Goal: Transaction & Acquisition: Book appointment/travel/reservation

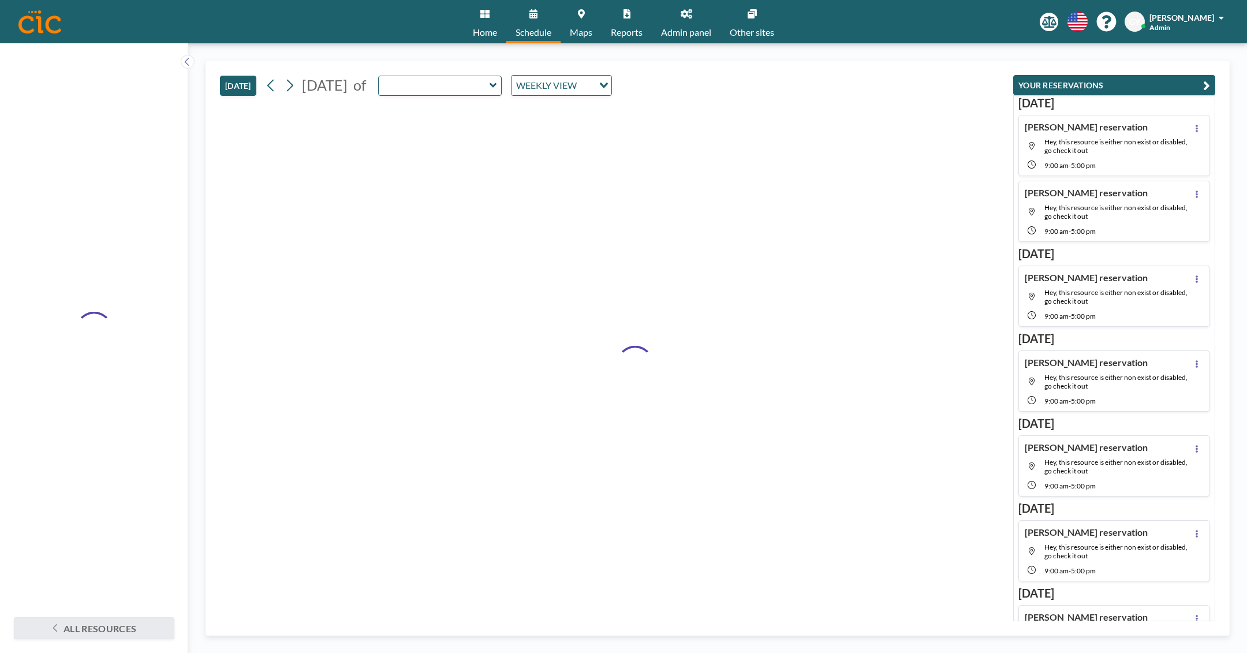
type input "Easton"
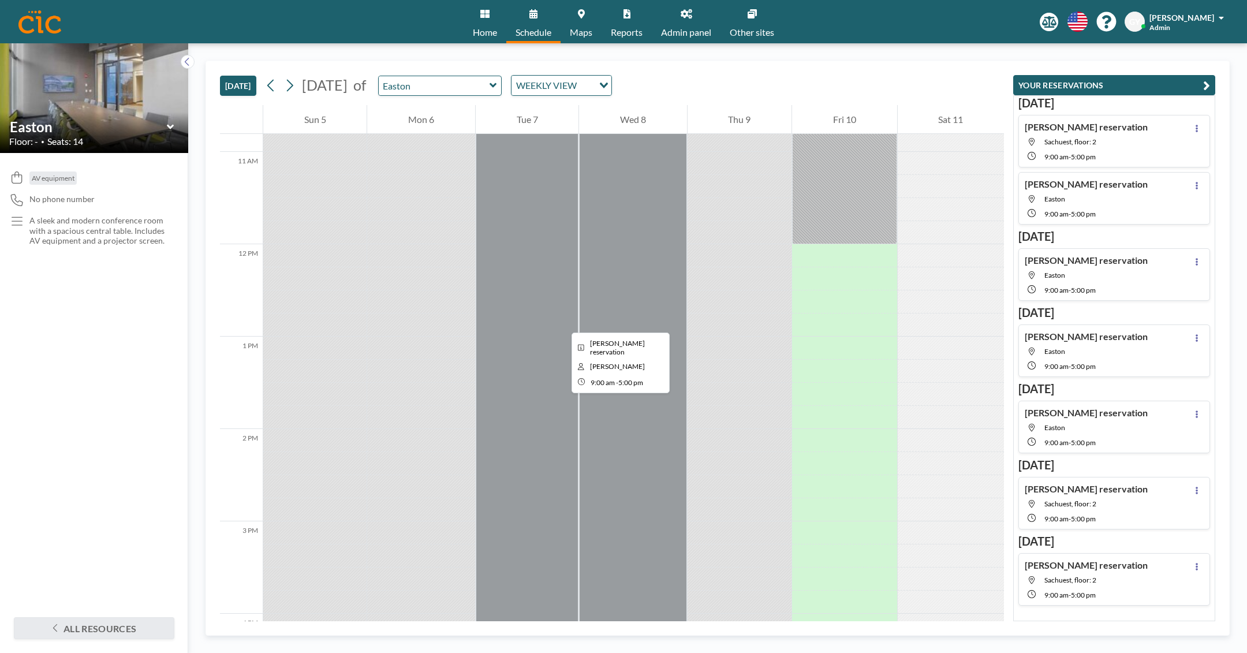
scroll to position [1008, 0]
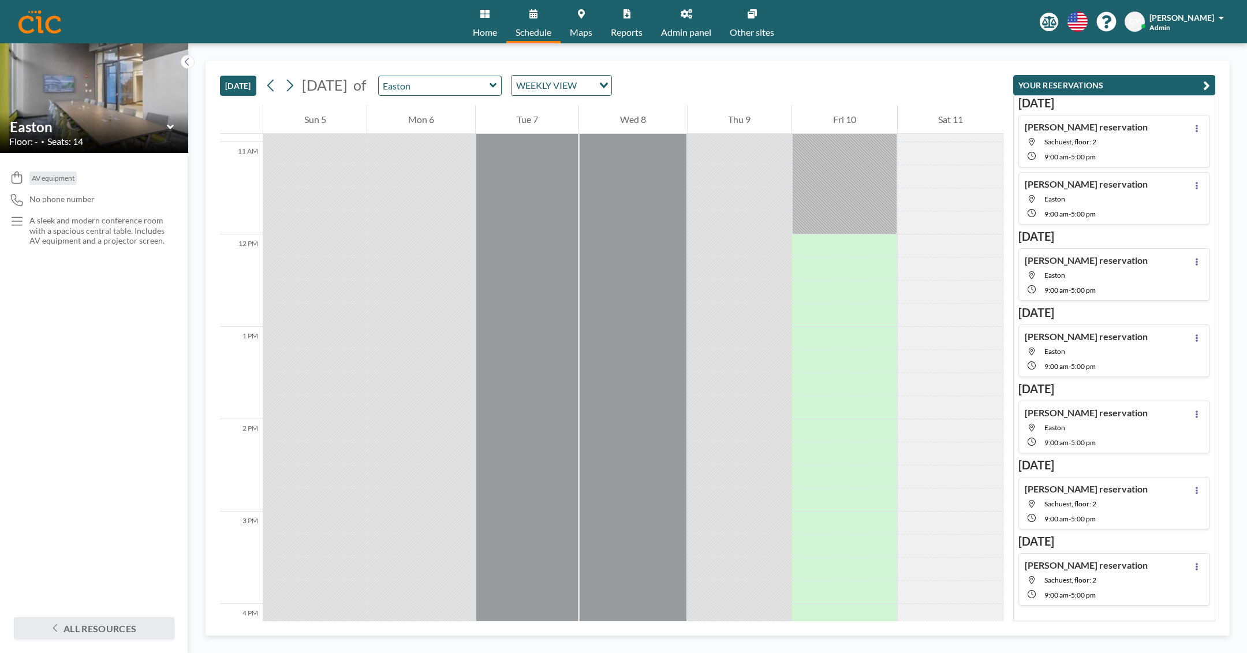
click at [462, 84] on input "Easton" at bounding box center [434, 85] width 111 height 19
type input "Sachuest"
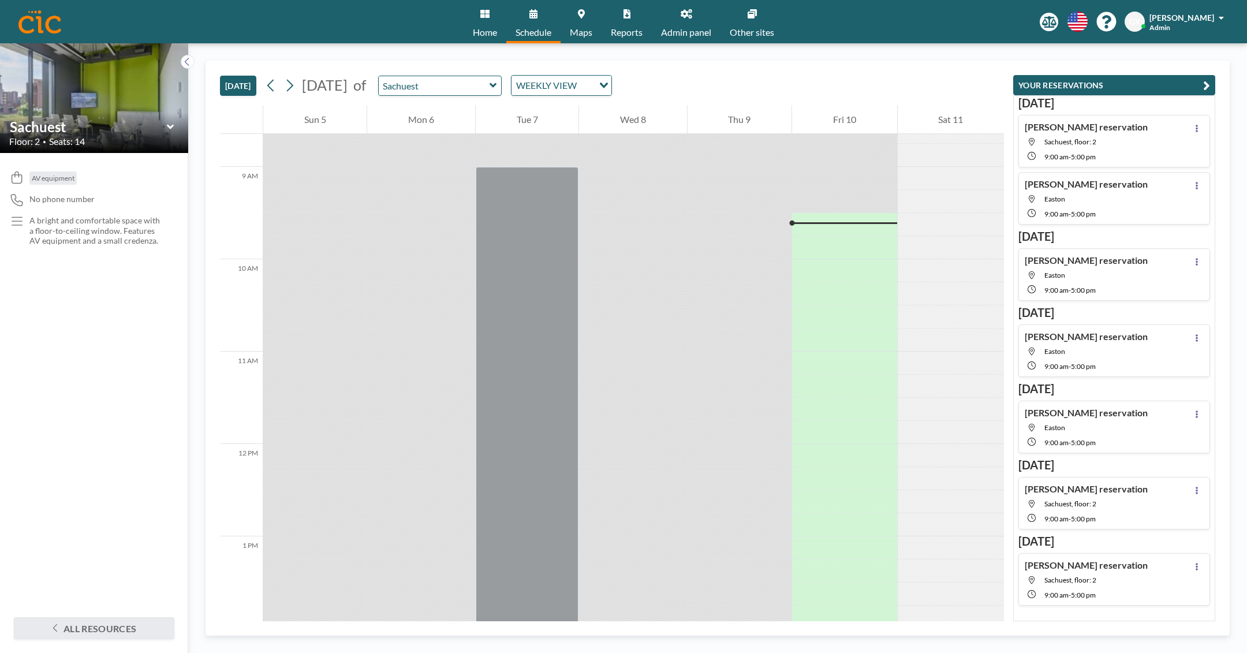
scroll to position [742, 0]
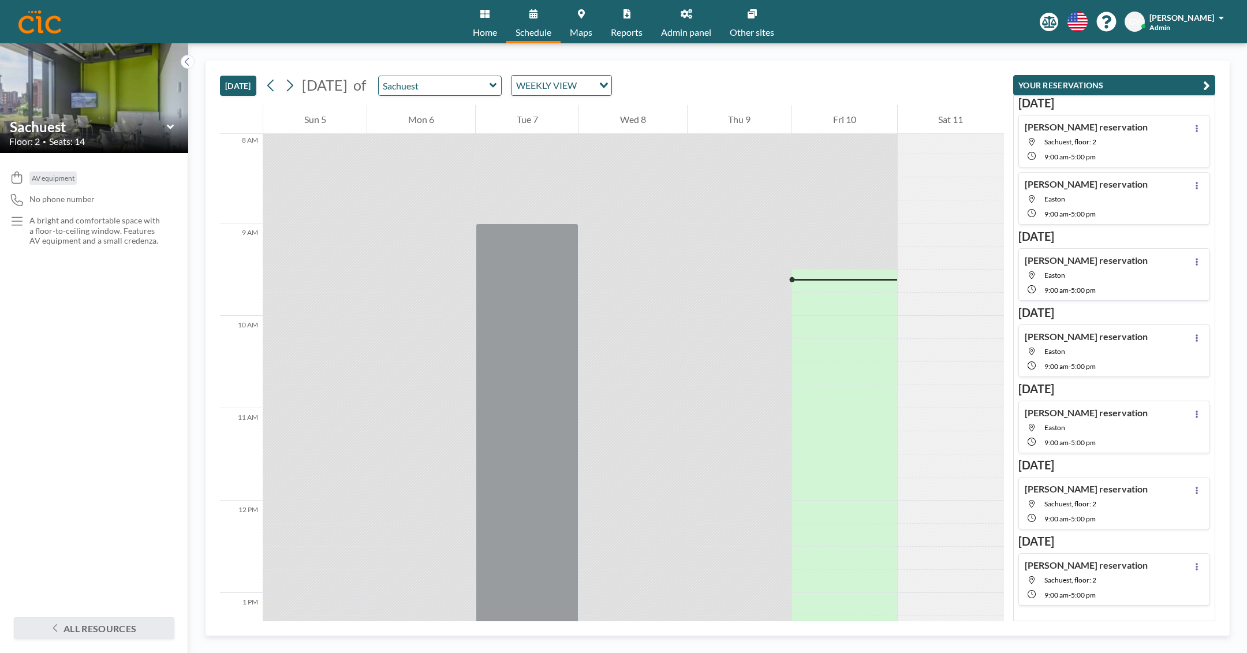
click at [841, 277] on div at bounding box center [844, 281] width 104 height 23
click at [843, 288] on div at bounding box center [844, 286] width 104 height 11
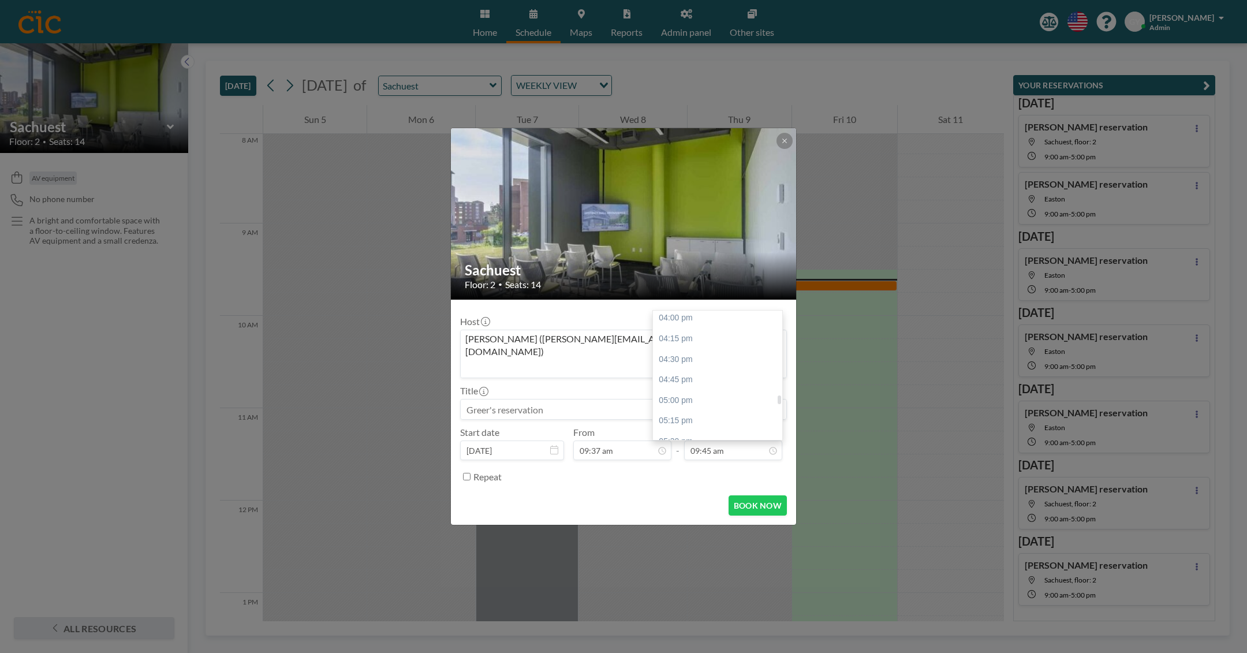
scroll to position [1323, 0]
click at [732, 385] on div "05:00 pm" at bounding box center [717, 395] width 129 height 21
type input "05:00 pm"
click at [746, 495] on button "BOOK NOW" at bounding box center [757, 505] width 58 height 20
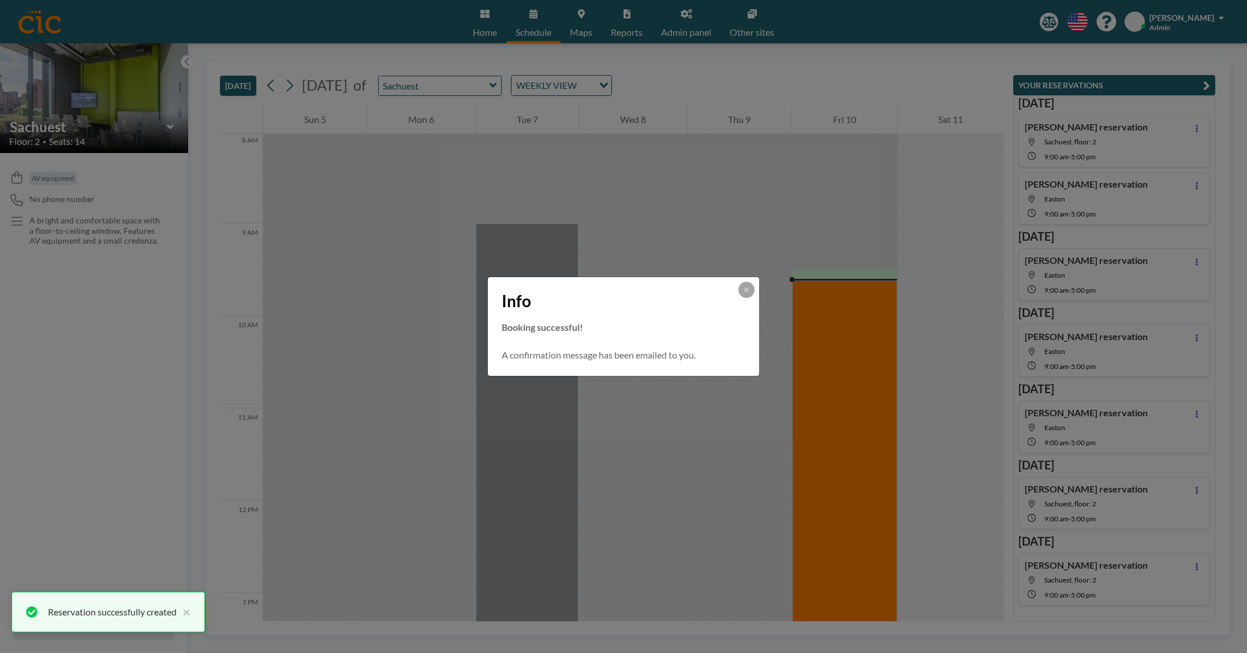
click at [296, 85] on div "Info Booking successful! A confirmation message has been emailed to you." at bounding box center [623, 326] width 1247 height 653
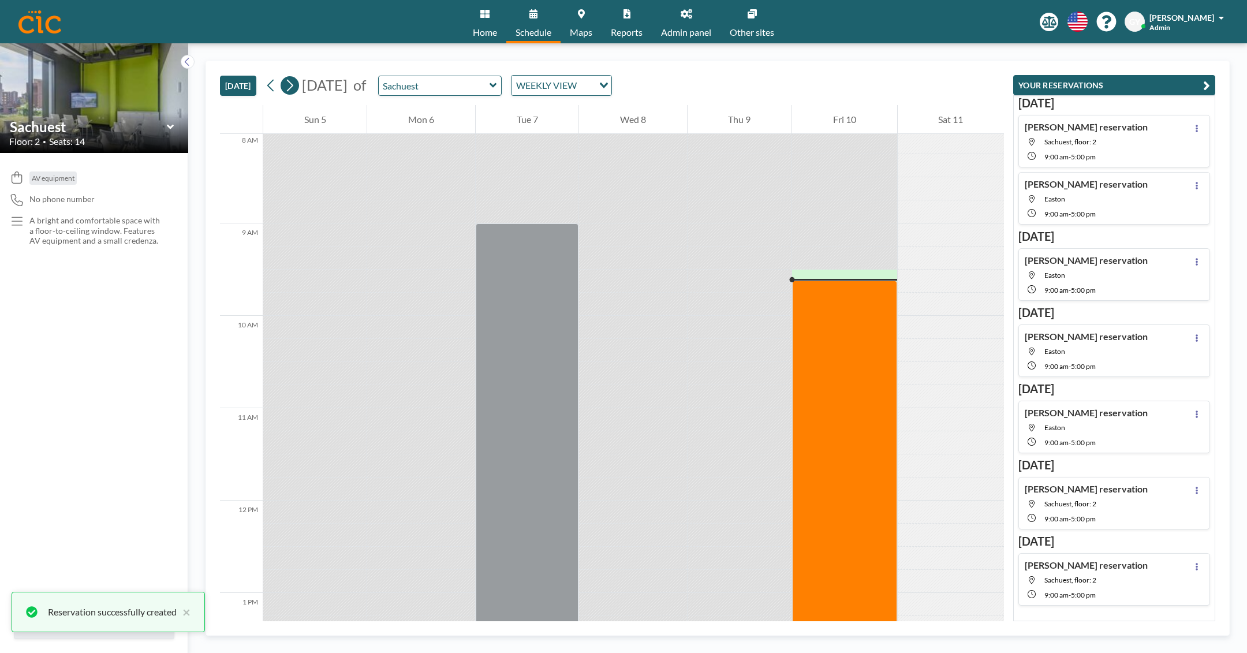
click at [295, 85] on icon at bounding box center [289, 85] width 11 height 17
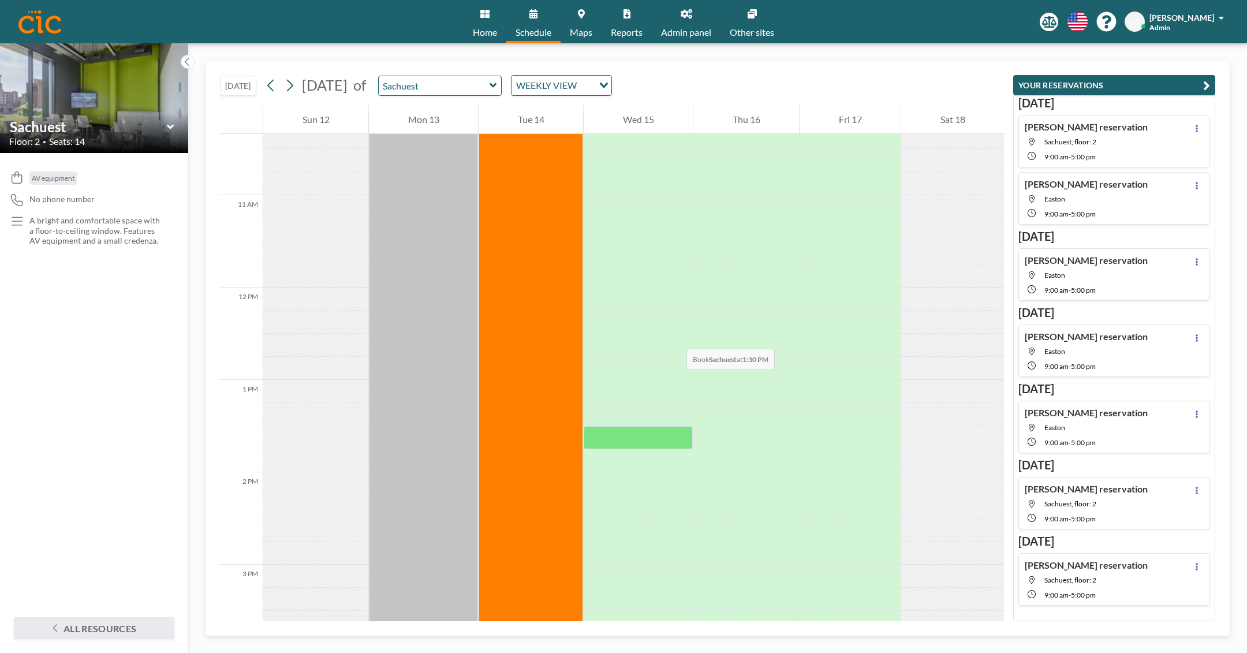
scroll to position [1442, 0]
